Goal: Task Accomplishment & Management: Check status

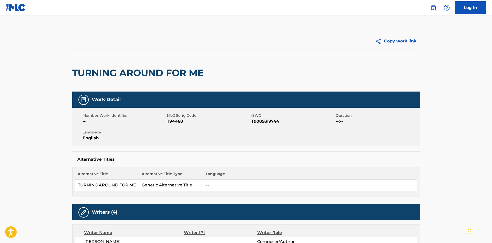
click at [17, 7] on img at bounding box center [16, 7] width 20 height 7
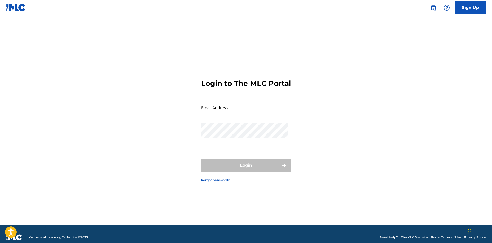
click at [210, 112] on input "Email Address" at bounding box center [244, 107] width 87 height 15
type input "[EMAIL_ADDRESS][DOMAIN_NAME]"
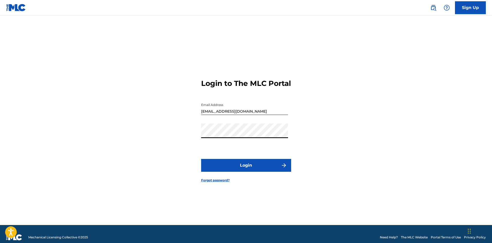
click at [232, 168] on button "Login" at bounding box center [246, 165] width 90 height 13
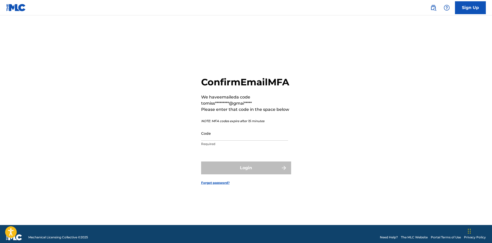
click at [226, 138] on input "Code" at bounding box center [244, 133] width 87 height 15
paste input "896428"
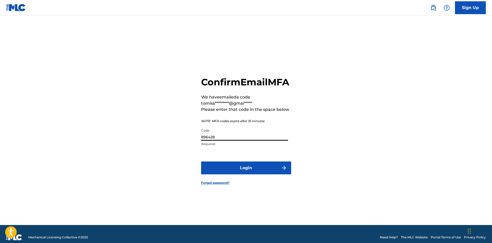
type input "896428"
click at [244, 173] on button "Login" at bounding box center [246, 168] width 90 height 13
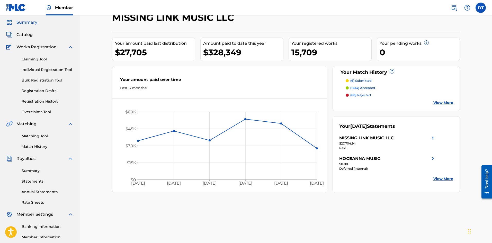
scroll to position [26, 0]
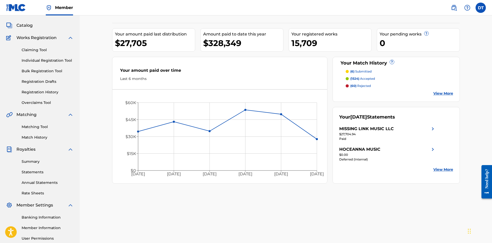
click at [33, 71] on link "Bulk Registration Tool" at bounding box center [48, 70] width 52 height 5
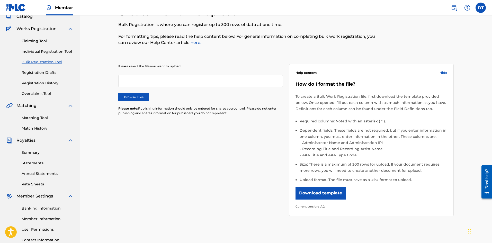
scroll to position [26, 0]
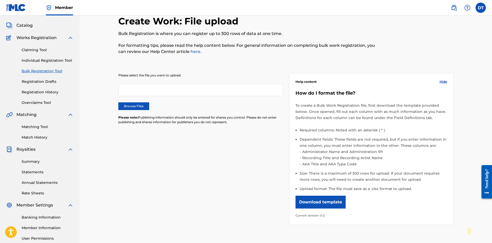
click at [55, 63] on link "Individual Registration Tool" at bounding box center [48, 60] width 52 height 5
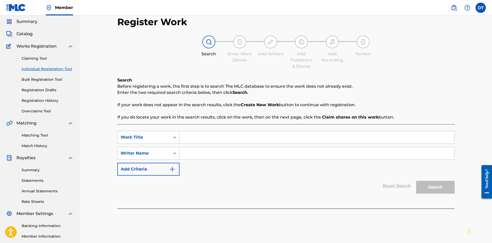
scroll to position [26, 0]
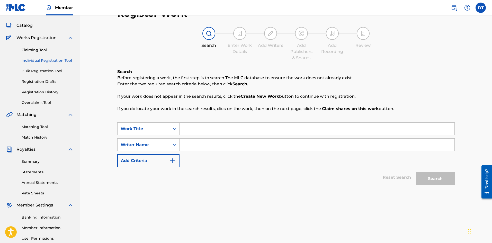
click at [46, 74] on link "Bulk Registration Tool" at bounding box center [48, 70] width 52 height 5
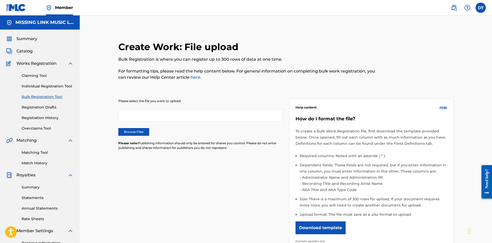
click at [49, 115] on div "Claiming Tool Individual Registration Tool Bulk Registration Tool Registration …" at bounding box center [39, 99] width 67 height 65
click at [49, 121] on div "Claiming Tool Individual Registration Tool Bulk Registration Tool Registration …" at bounding box center [39, 99] width 67 height 65
click at [51, 120] on link "Registration History" at bounding box center [48, 117] width 52 height 5
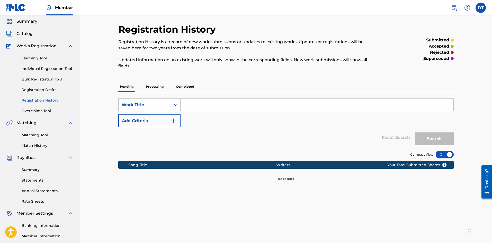
scroll to position [26, 0]
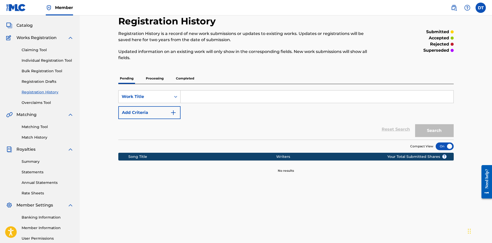
click at [158, 81] on p "Processing" at bounding box center [154, 78] width 21 height 11
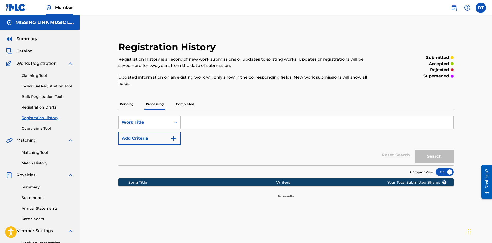
click at [181, 102] on p "Completed" at bounding box center [184, 104] width 21 height 11
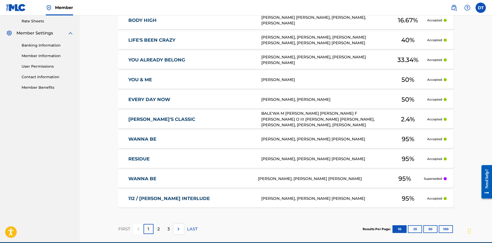
scroll to position [206, 0]
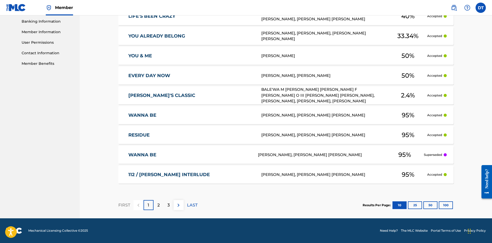
click at [415, 204] on button "25" at bounding box center [415, 205] width 14 height 8
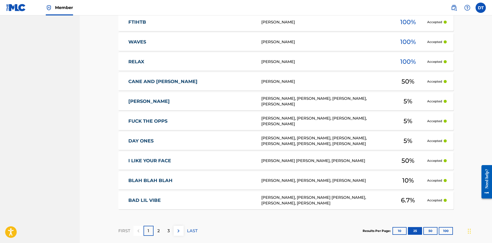
scroll to position [519, 0]
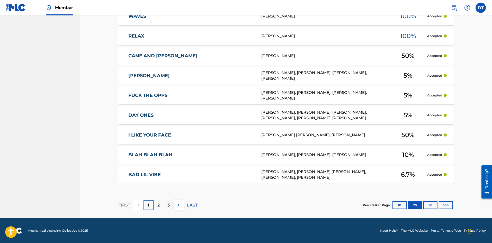
click at [166, 203] on div "3" at bounding box center [169, 205] width 10 height 10
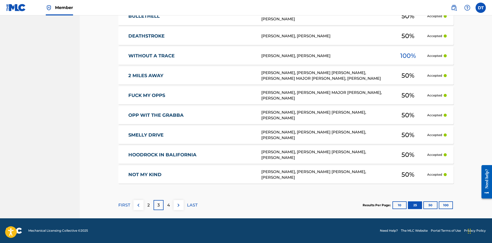
click at [193, 204] on p "LAST" at bounding box center [192, 205] width 11 height 6
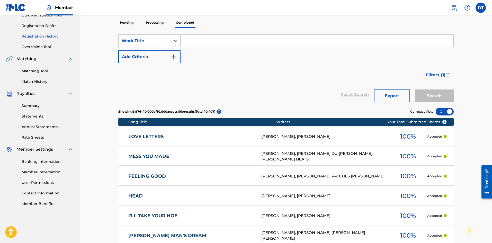
scroll to position [56, 0]
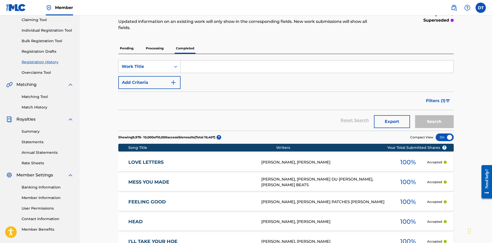
click at [151, 49] on p "Processing" at bounding box center [154, 48] width 21 height 11
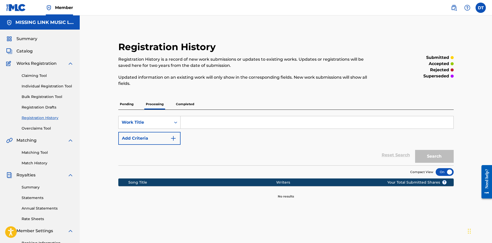
click at [124, 101] on p "Pending" at bounding box center [126, 104] width 17 height 11
click at [178, 106] on p "Completed" at bounding box center [184, 104] width 21 height 11
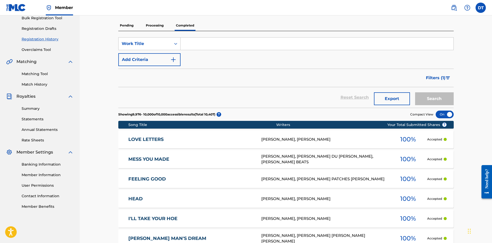
scroll to position [103, 0]
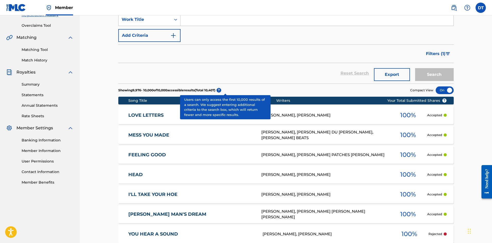
click at [221, 91] on span "?" at bounding box center [219, 90] width 5 height 5
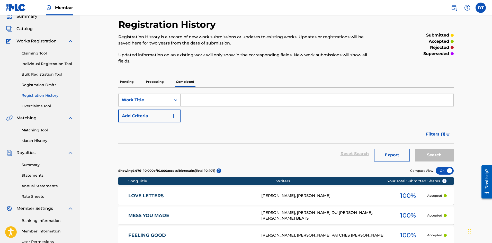
scroll to position [0, 0]
